Goal: Task Accomplishment & Management: Manage account settings

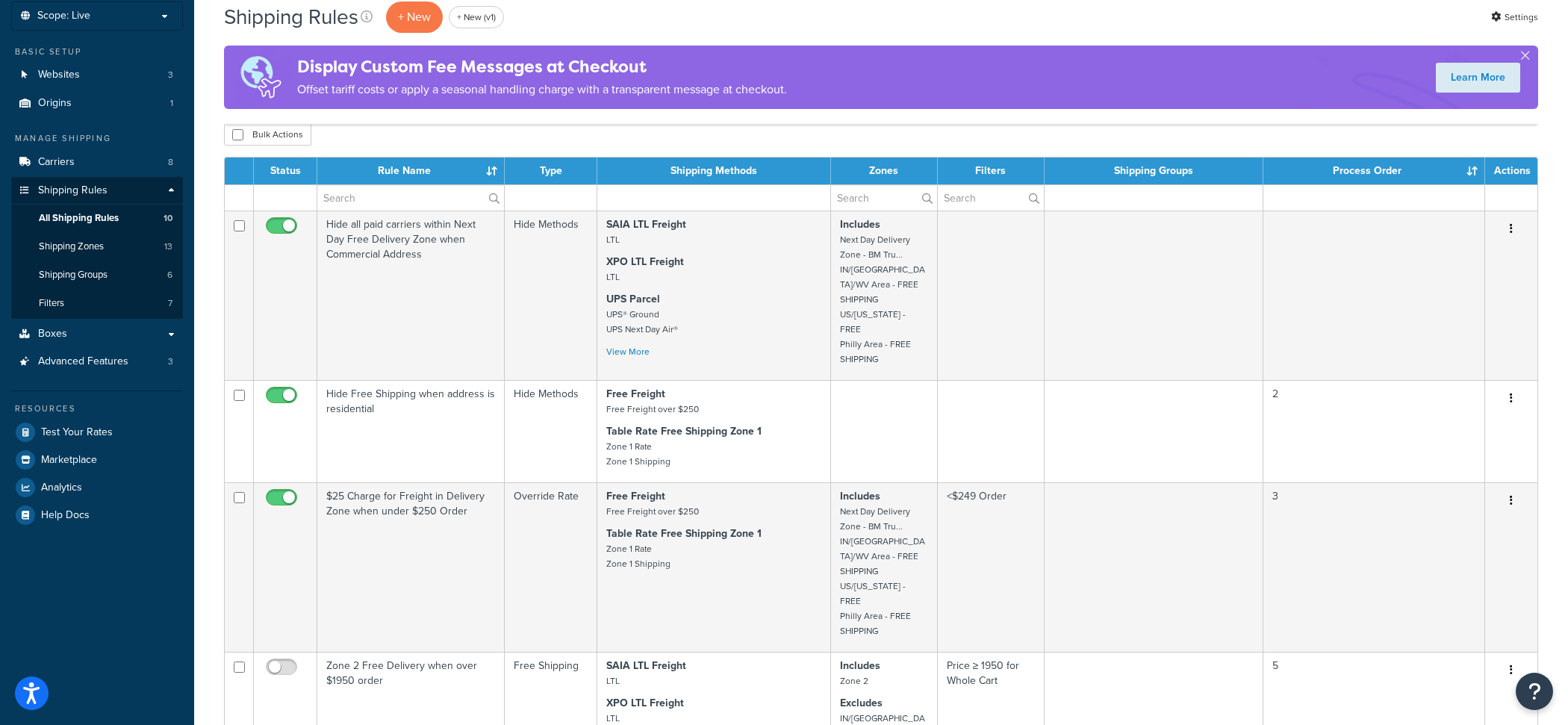
scroll to position [99, 0]
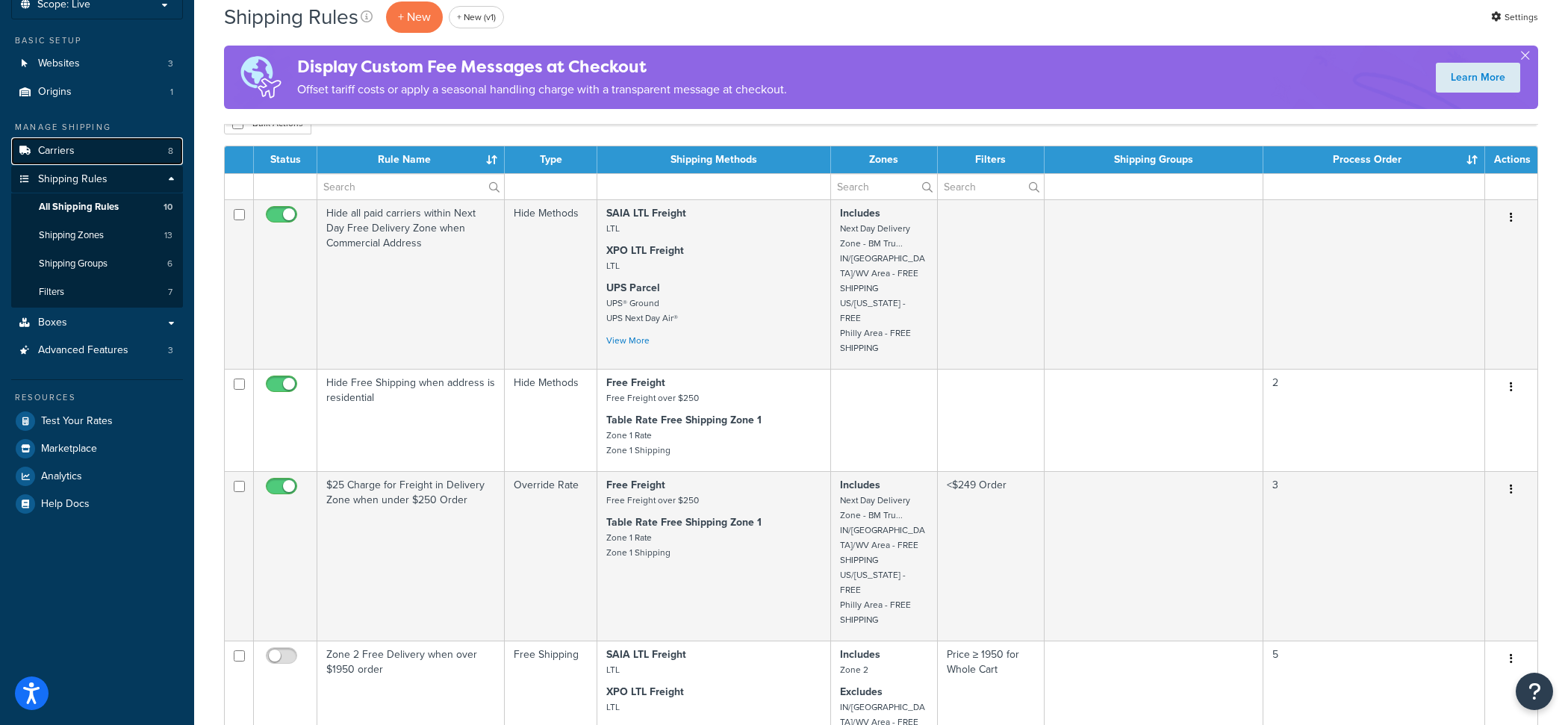
click at [130, 160] on link "Carriers 8" at bounding box center [96, 151] width 172 height 28
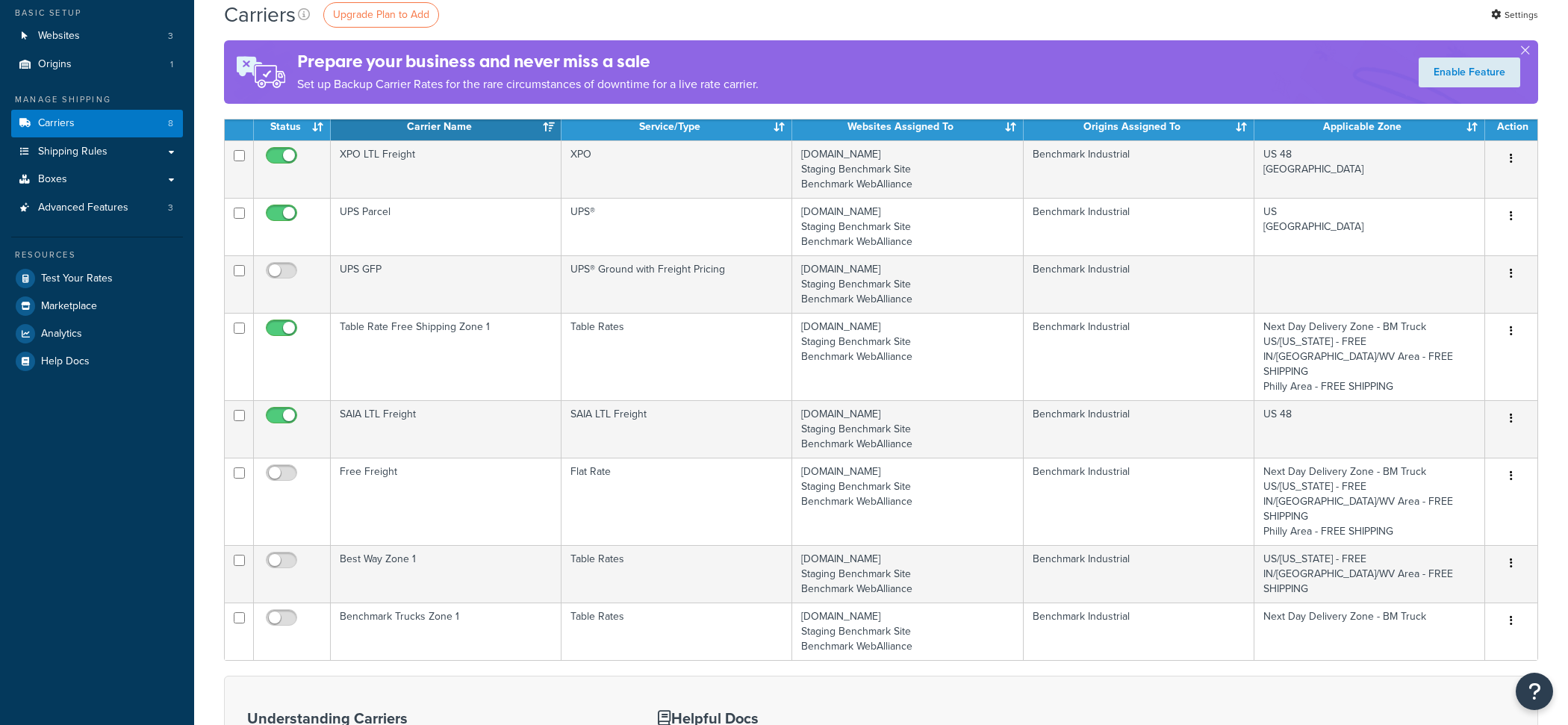
scroll to position [151, 0]
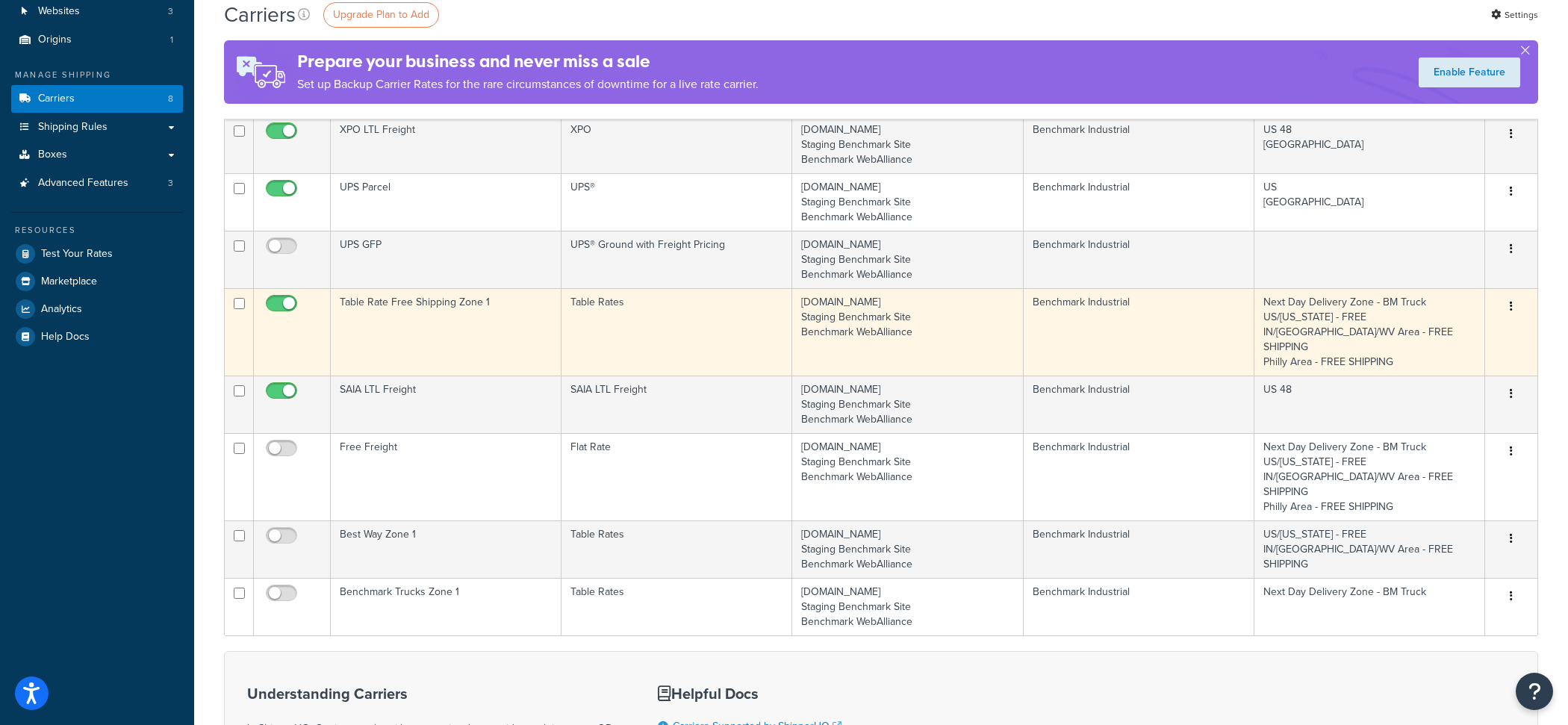
click at [555, 333] on td "Table Rate Free Shipping Zone 1" at bounding box center [446, 332] width 231 height 87
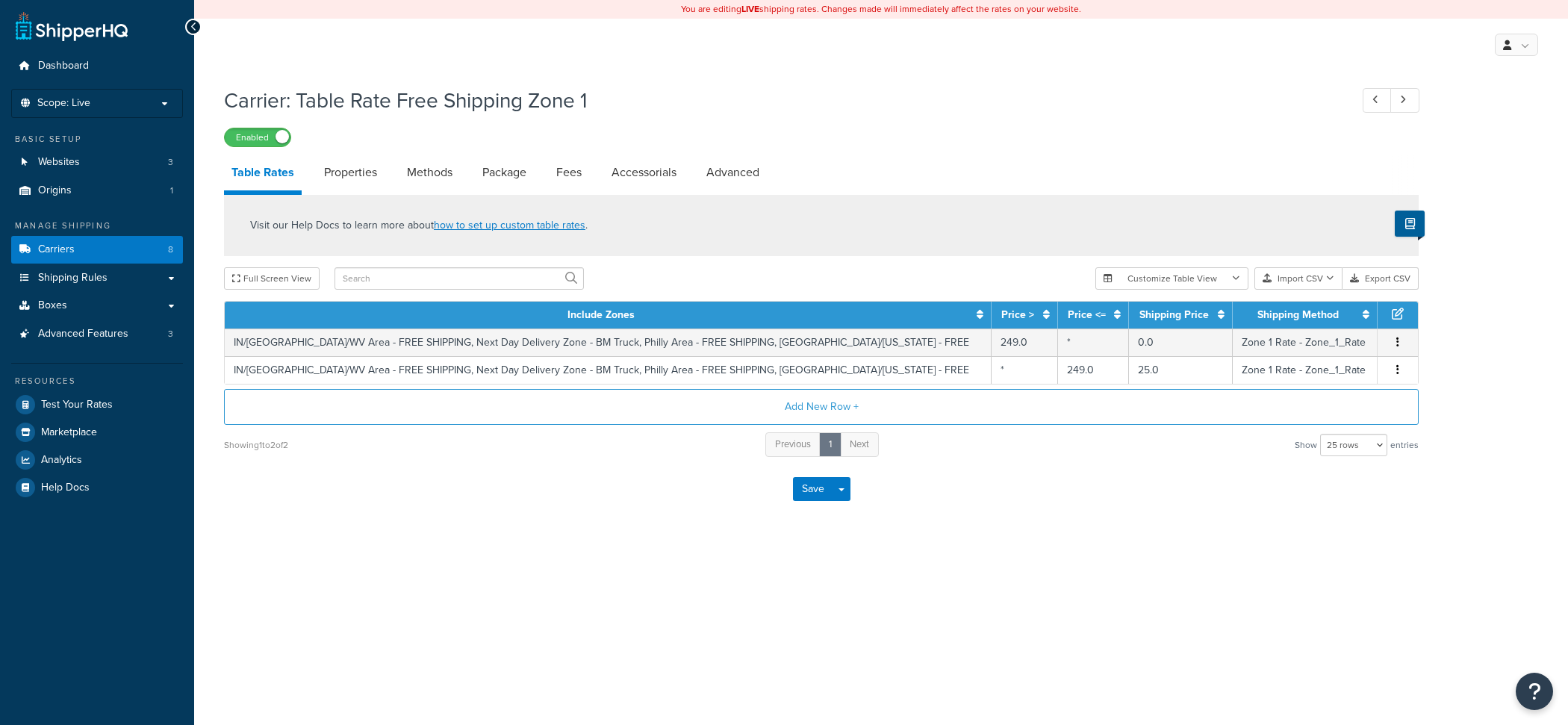
select select "25"
click at [754, 183] on link "Advanced" at bounding box center [733, 173] width 68 height 36
select select "false"
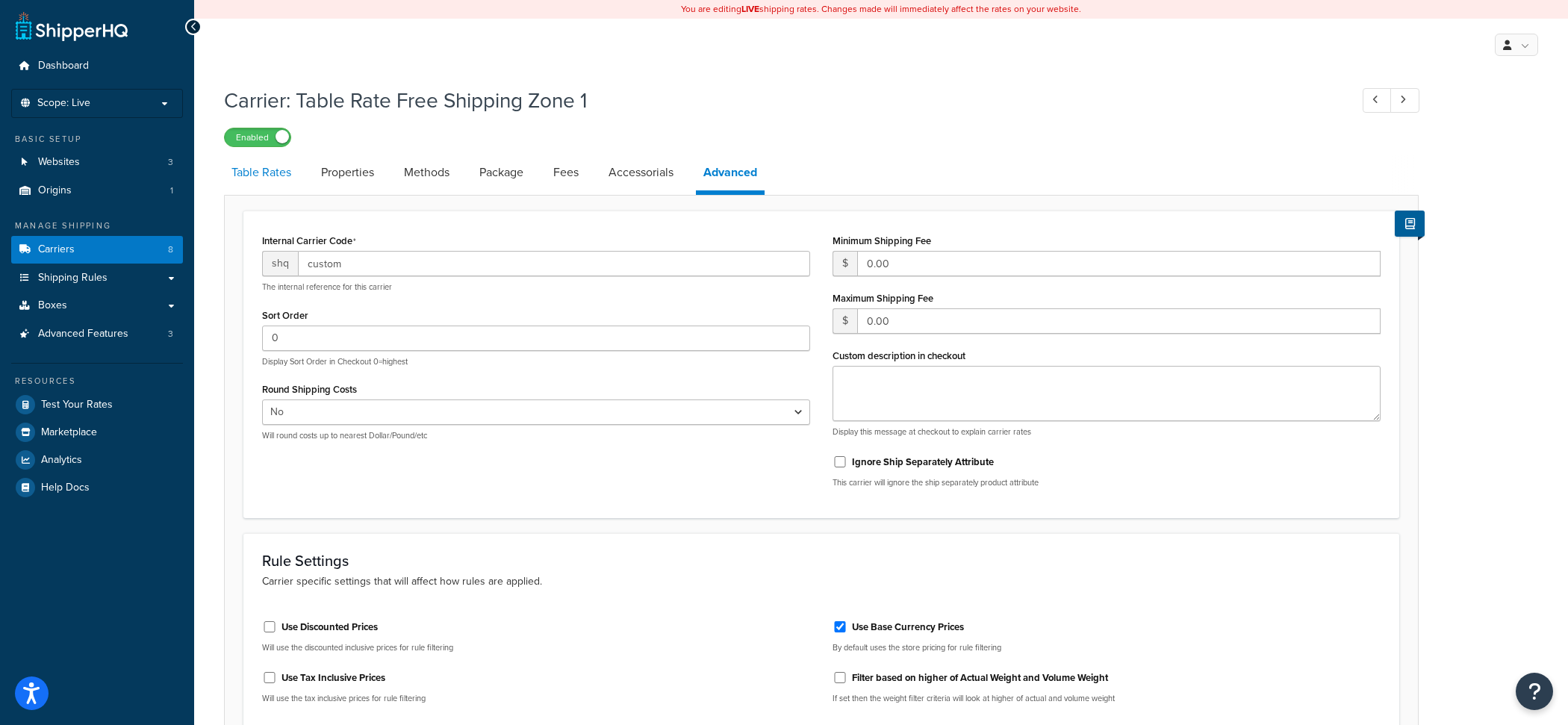
click at [254, 184] on link "Table Rates" at bounding box center [261, 173] width 75 height 36
select select "25"
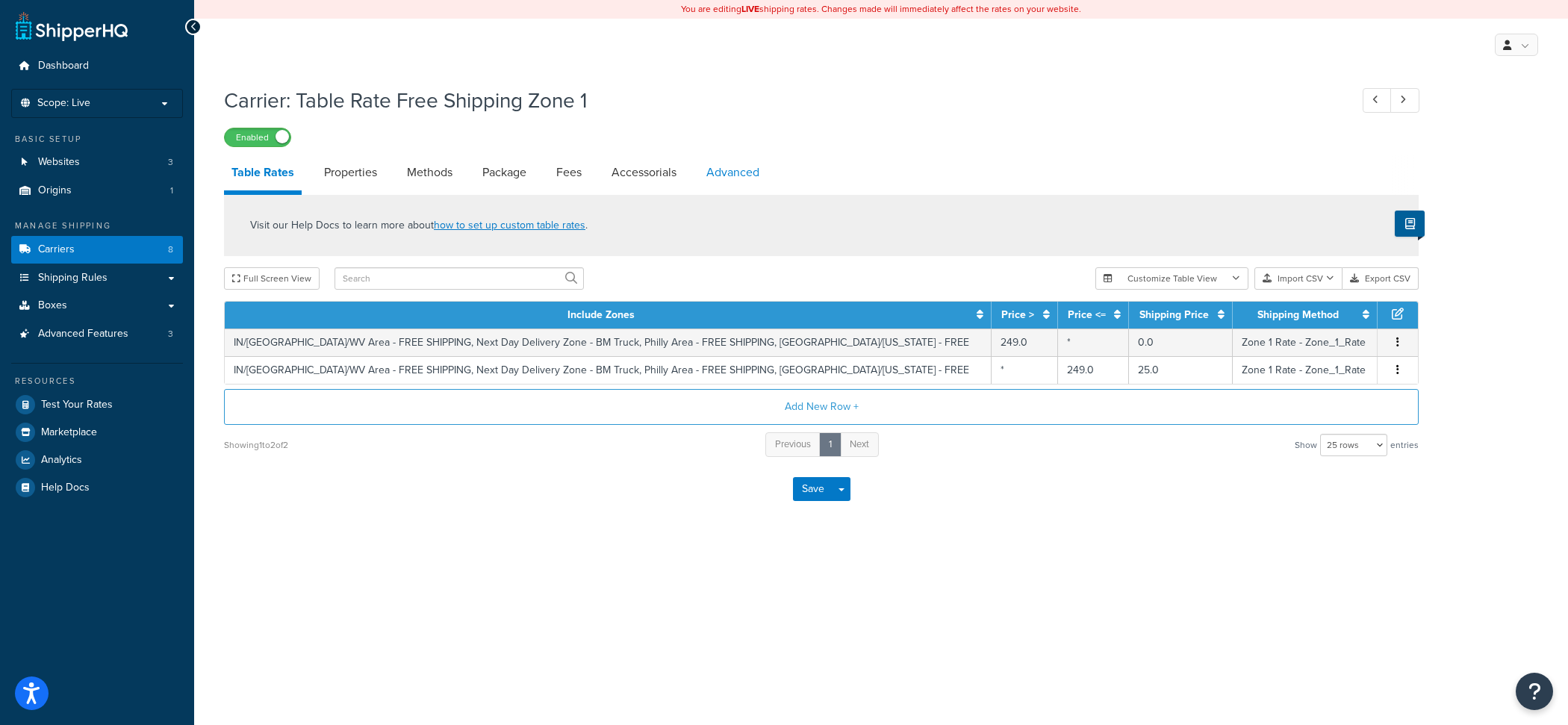
click at [732, 178] on link "Advanced" at bounding box center [733, 173] width 68 height 36
select select "false"
